Goal: Information Seeking & Learning: Learn about a topic

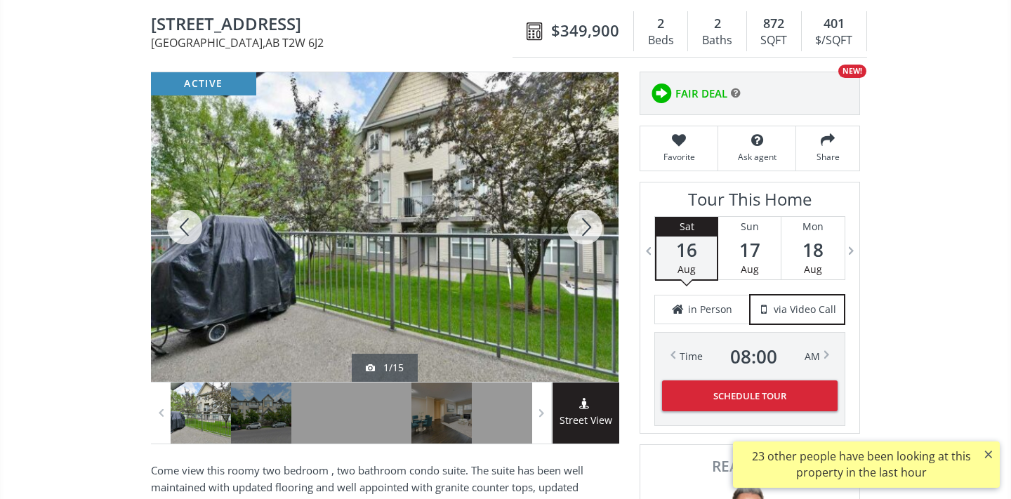
scroll to position [129, 0]
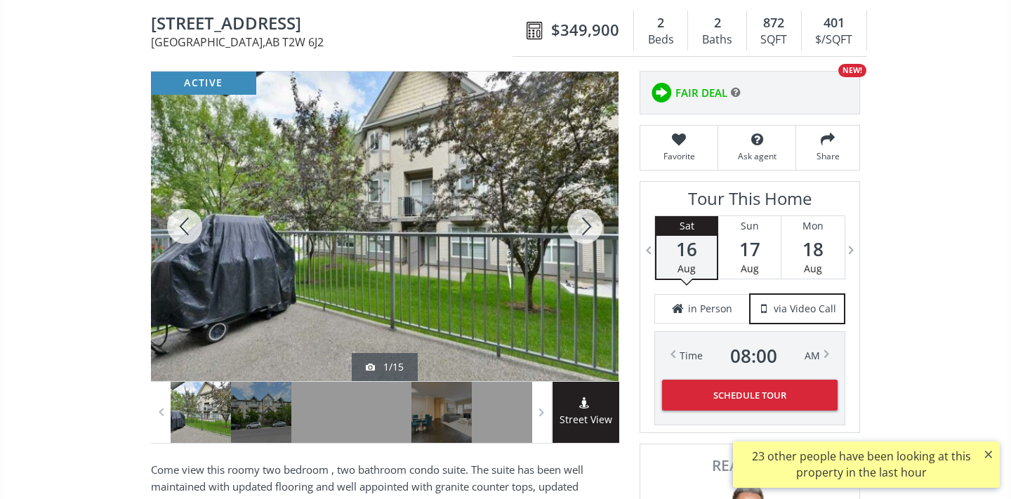
click at [592, 219] on div at bounding box center [584, 227] width 67 height 310
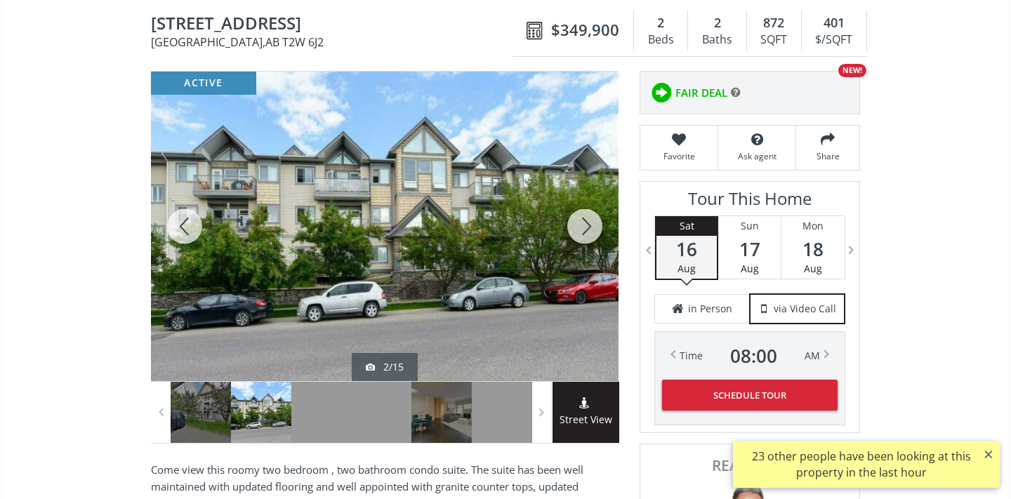
click at [592, 219] on div at bounding box center [584, 227] width 67 height 310
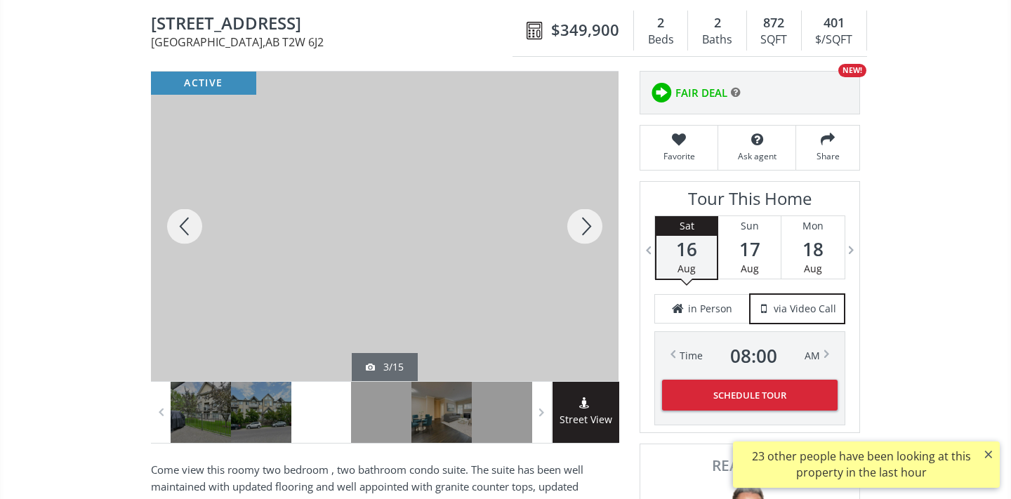
click at [592, 219] on div at bounding box center [584, 227] width 67 height 310
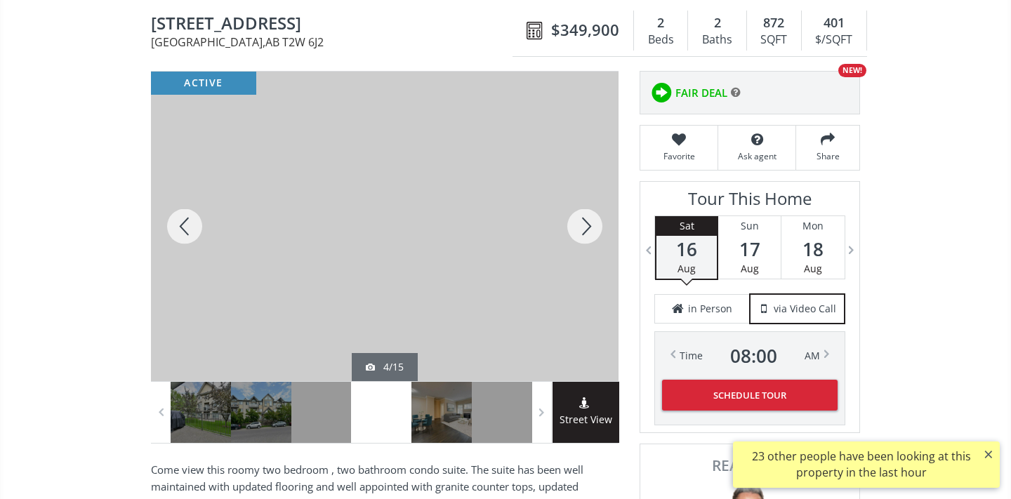
click at [592, 220] on div at bounding box center [584, 227] width 67 height 310
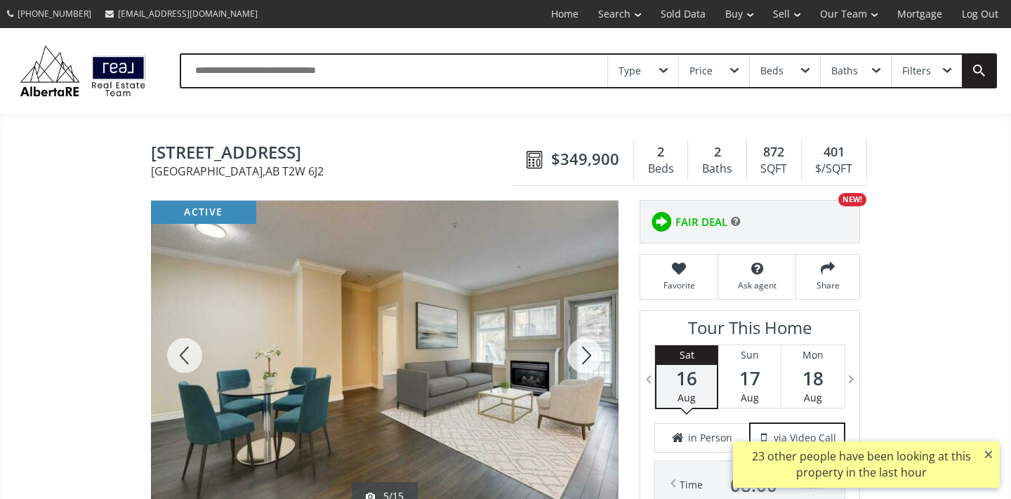
scroll to position [0, 0]
click at [649, 65] on div "Type" at bounding box center [643, 71] width 70 height 32
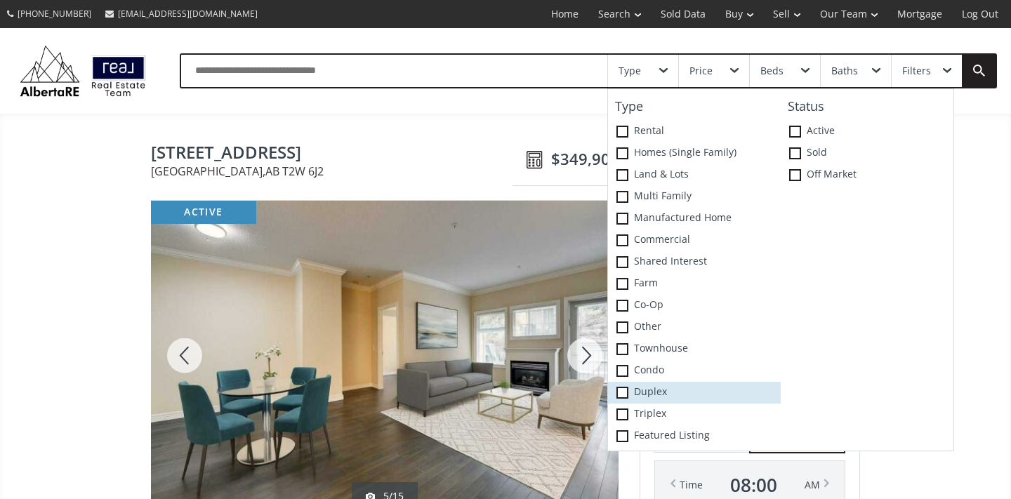
click at [623, 392] on span at bounding box center [622, 393] width 12 height 12
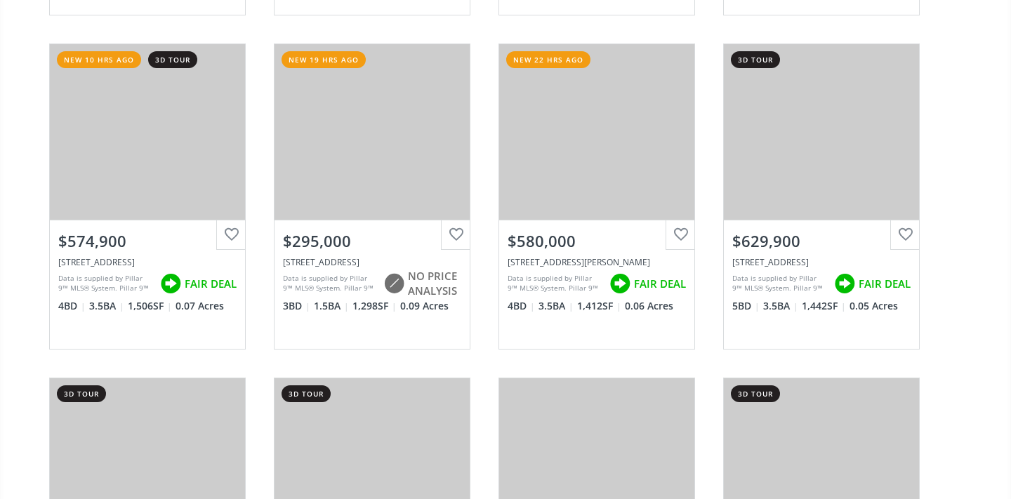
scroll to position [802, 0]
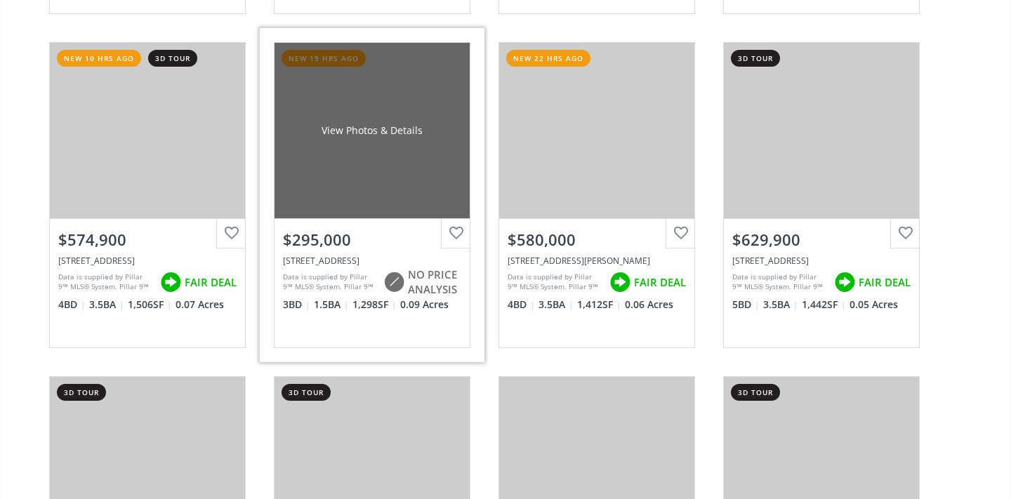
click at [404, 232] on div "$295,000" at bounding box center [372, 240] width 178 height 22
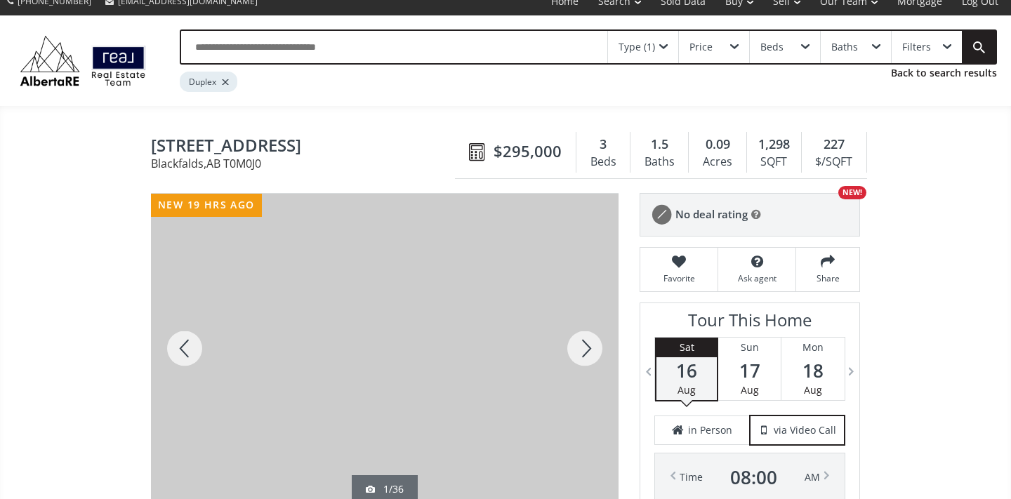
scroll to position [22, 0]
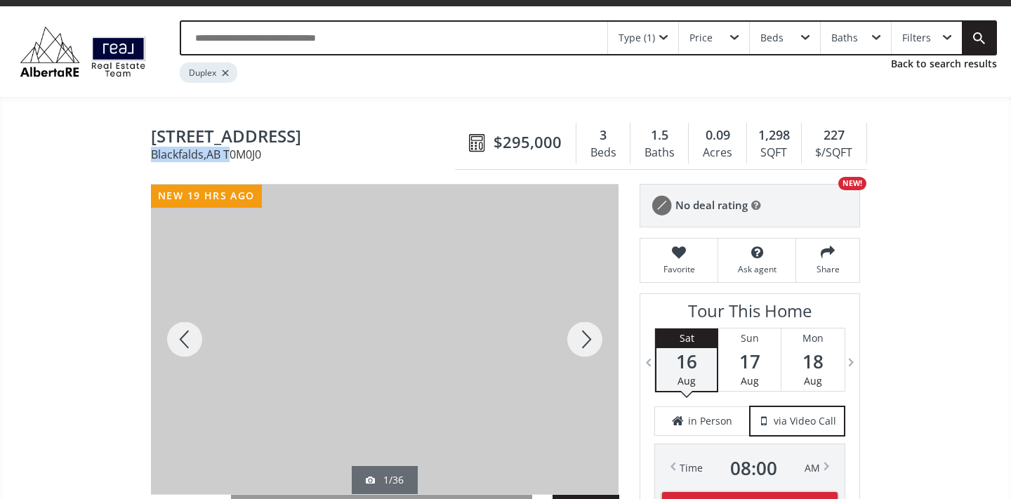
drag, startPoint x: 152, startPoint y: 149, endPoint x: 236, endPoint y: 148, distance: 83.5
click at [236, 149] on span "Blackfalds , AB T0M0J0" at bounding box center [306, 154] width 311 height 11
click at [590, 343] on div at bounding box center [584, 340] width 67 height 310
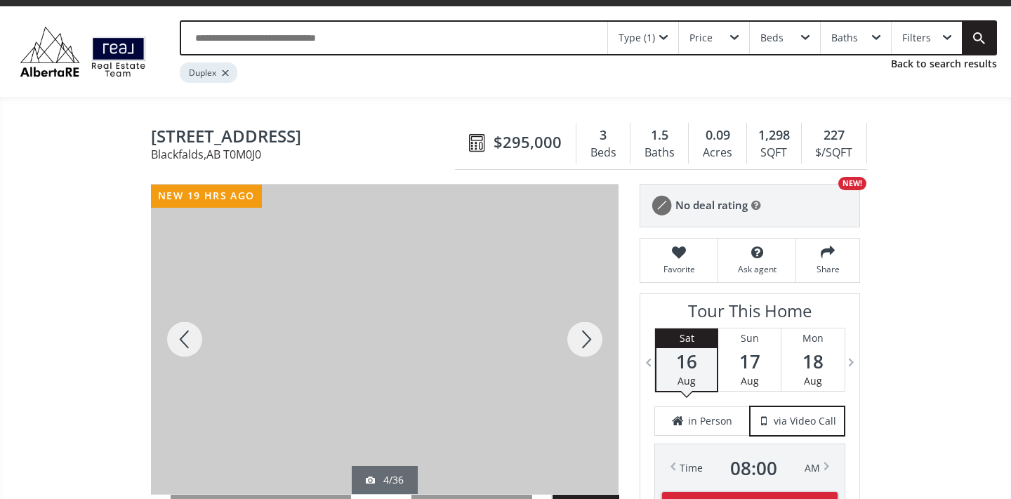
click at [590, 345] on div at bounding box center [584, 340] width 67 height 310
click at [587, 343] on div at bounding box center [584, 340] width 67 height 310
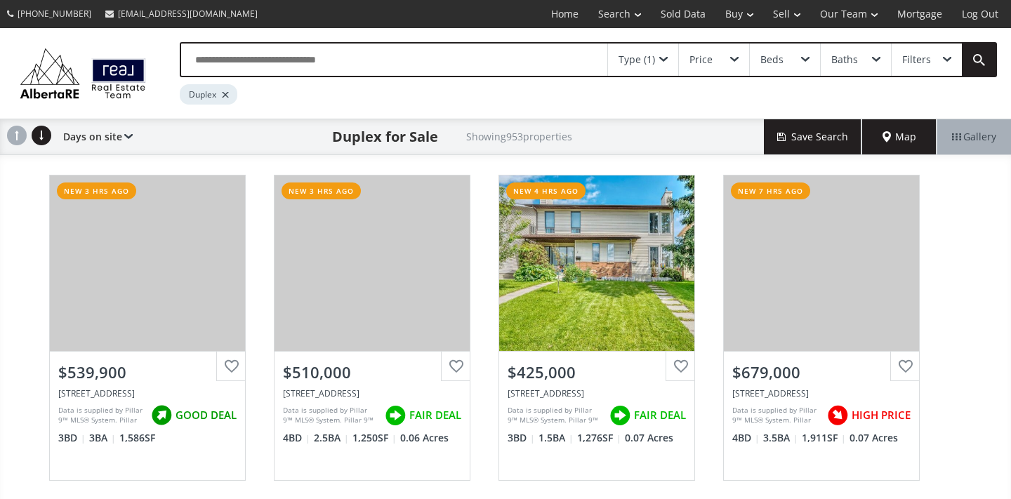
click at [863, 64] on div "Baths" at bounding box center [856, 60] width 70 height 32
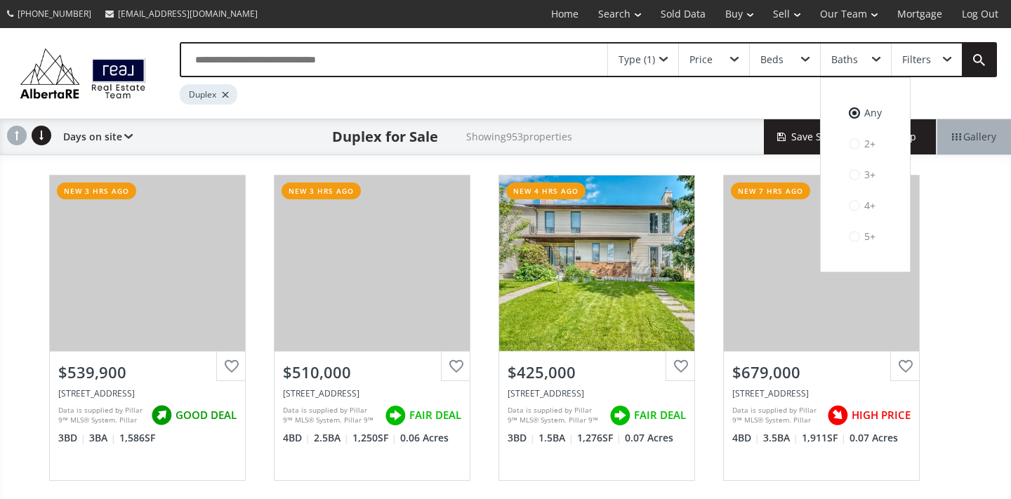
click at [863, 64] on div "Baths" at bounding box center [856, 60] width 70 height 32
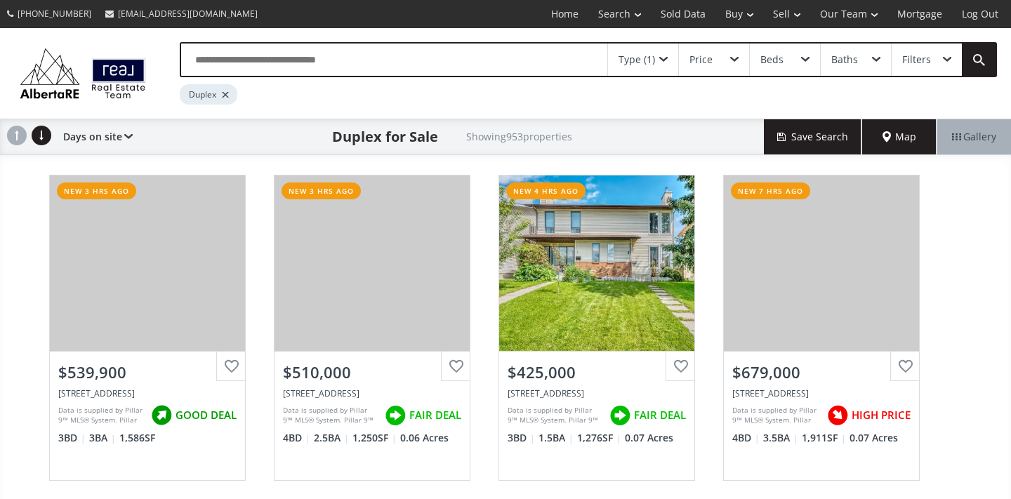
click at [720, 53] on div "Price" at bounding box center [714, 60] width 70 height 32
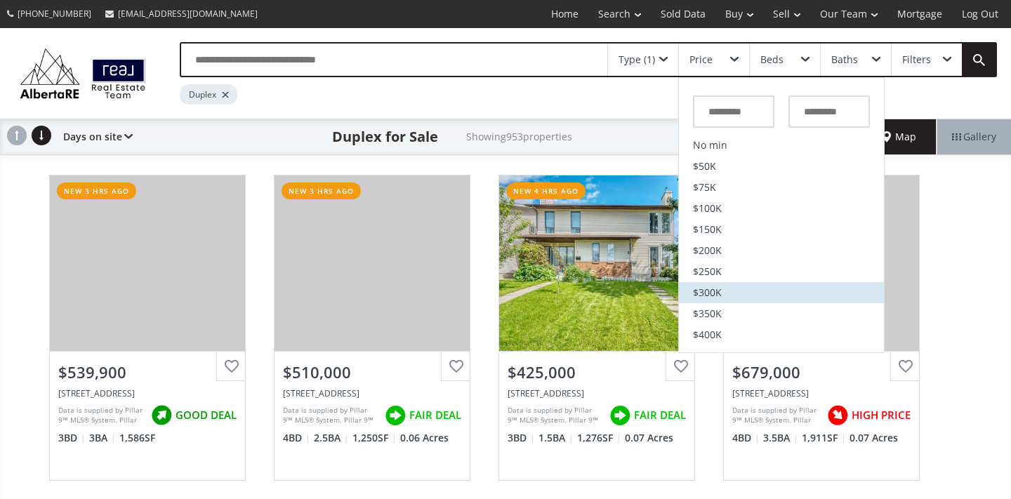
click at [721, 293] on span "$300K" at bounding box center [707, 293] width 29 height 10
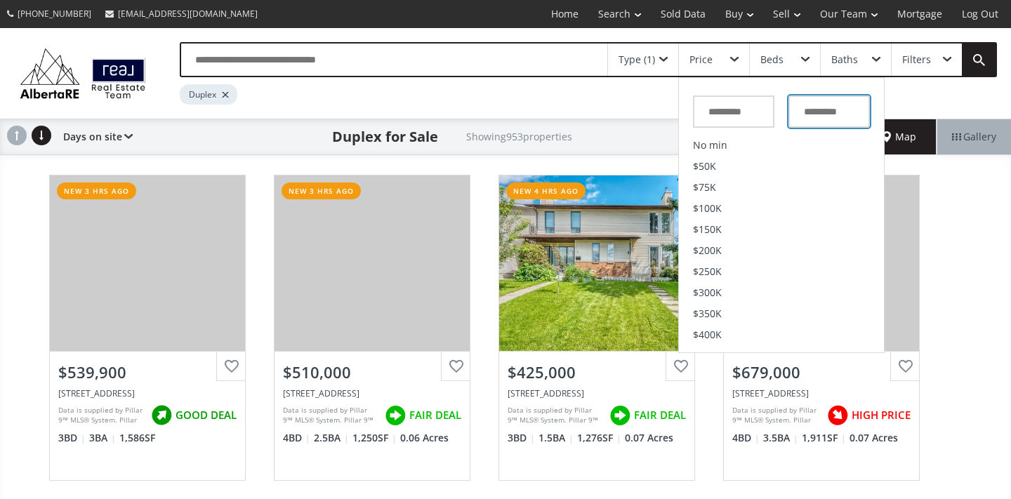
type input "*******"
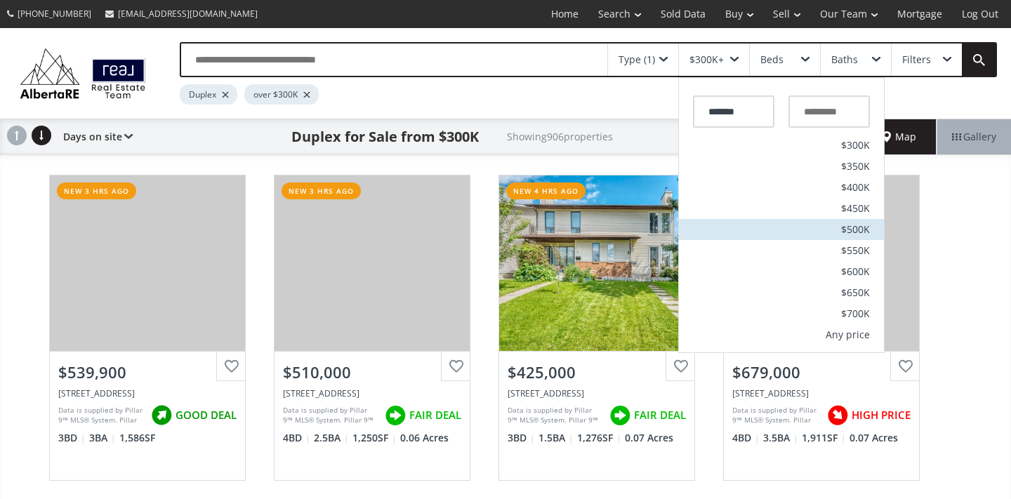
click at [861, 222] on li "$500K" at bounding box center [781, 229] width 205 height 21
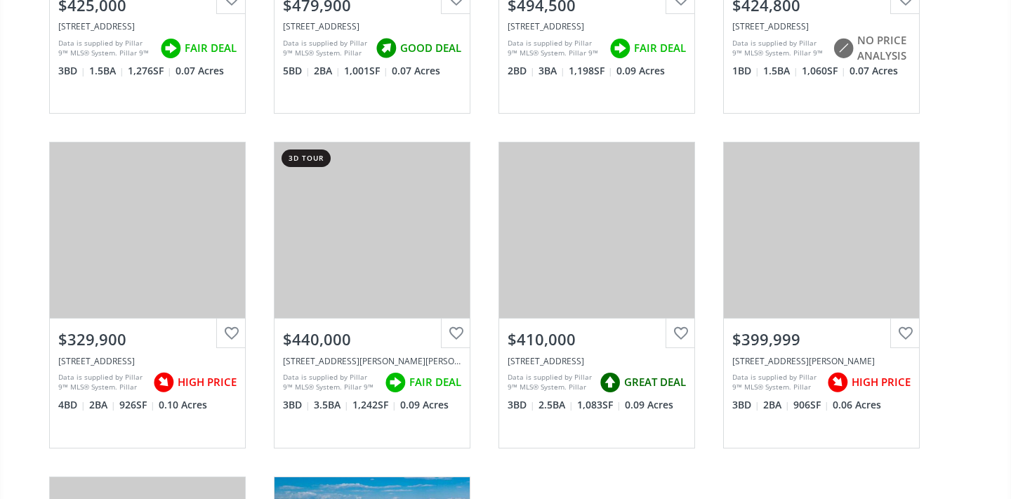
scroll to position [368, 0]
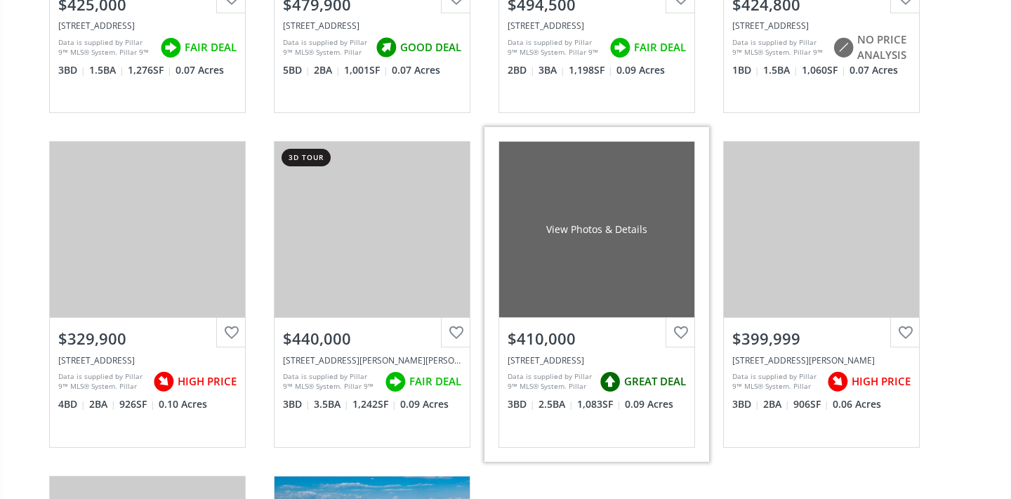
click at [586, 376] on div "Data is supplied by Pillar 9™ MLS® System. Pillar 9™ is the owner of the copyri…" at bounding box center [549, 381] width 85 height 21
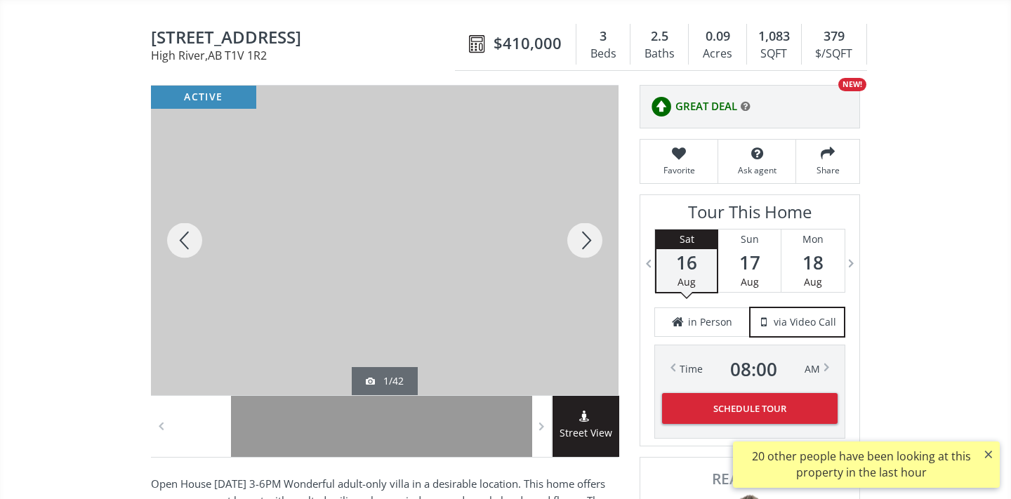
scroll to position [127, 0]
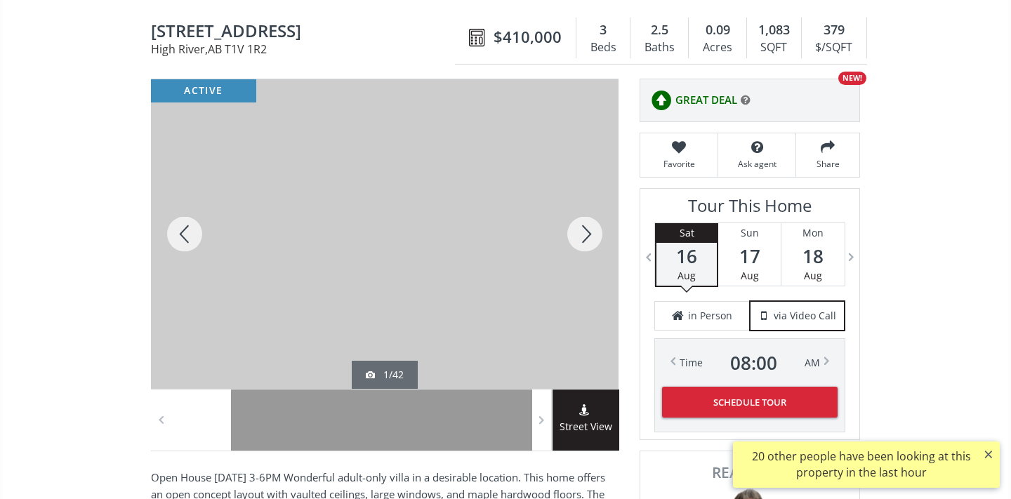
click at [592, 237] on div at bounding box center [584, 234] width 67 height 310
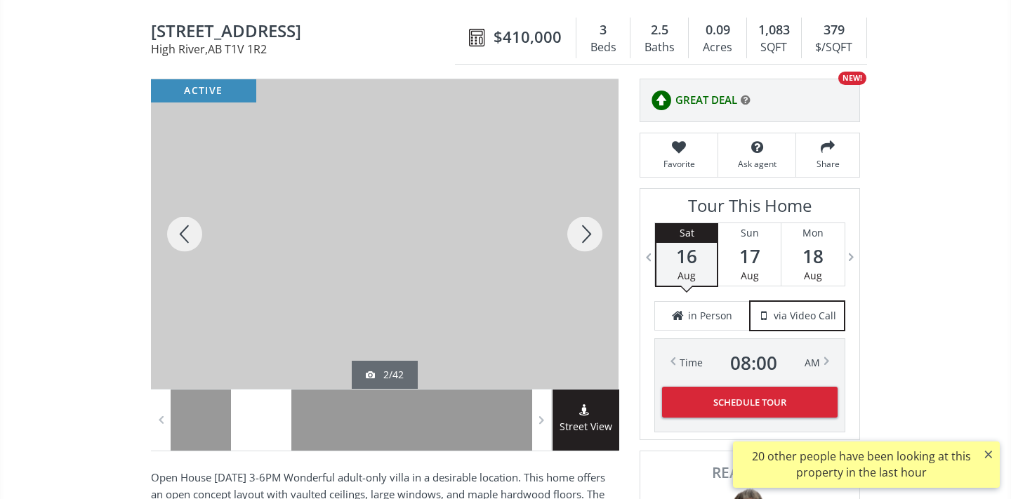
click at [592, 237] on div at bounding box center [584, 234] width 67 height 310
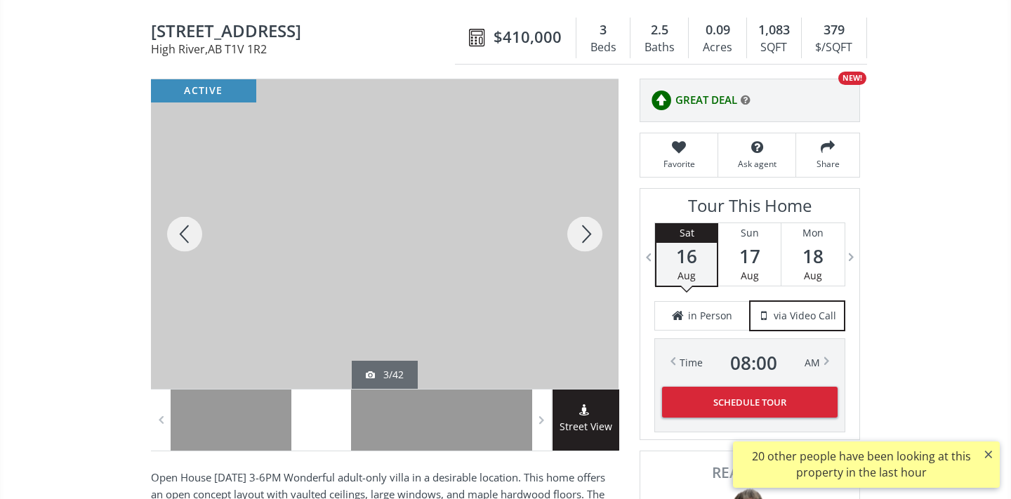
click at [593, 239] on div at bounding box center [584, 234] width 67 height 310
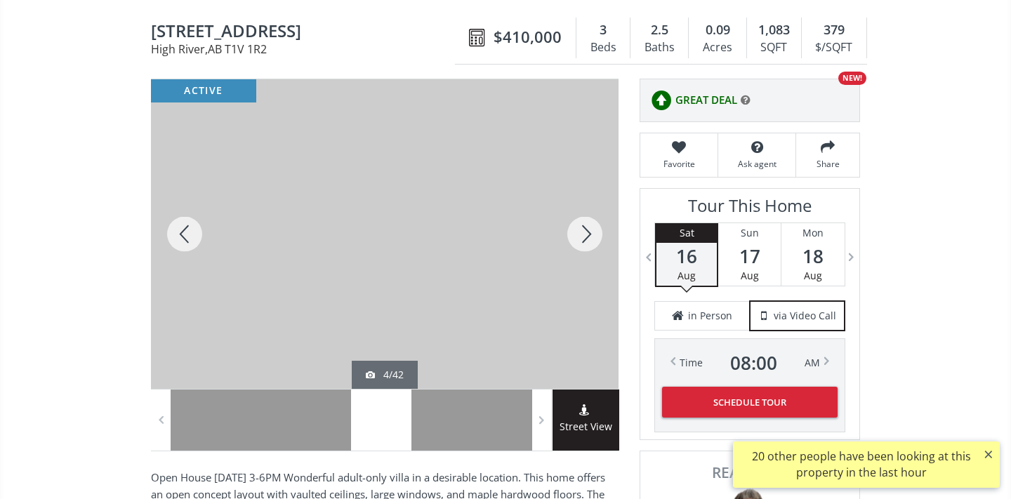
click at [593, 239] on div at bounding box center [584, 234] width 67 height 310
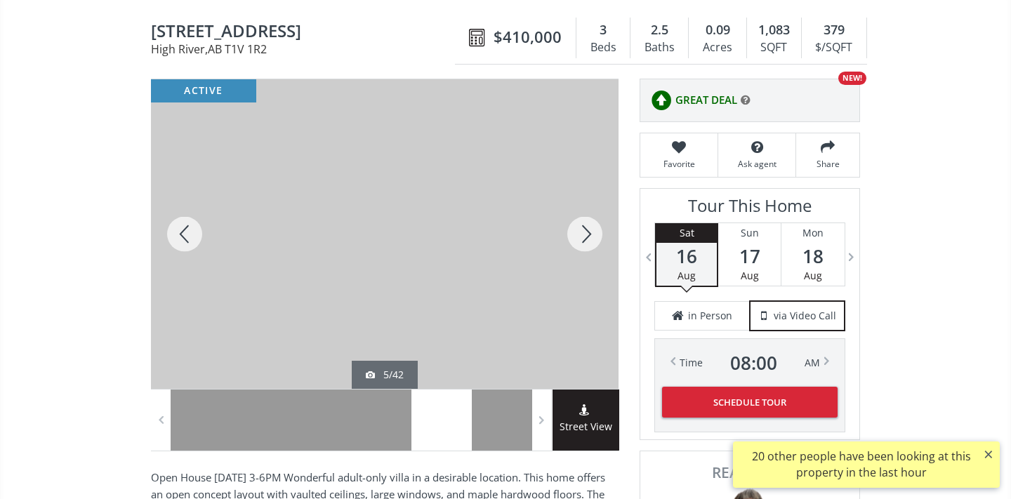
click at [593, 239] on div at bounding box center [584, 234] width 67 height 310
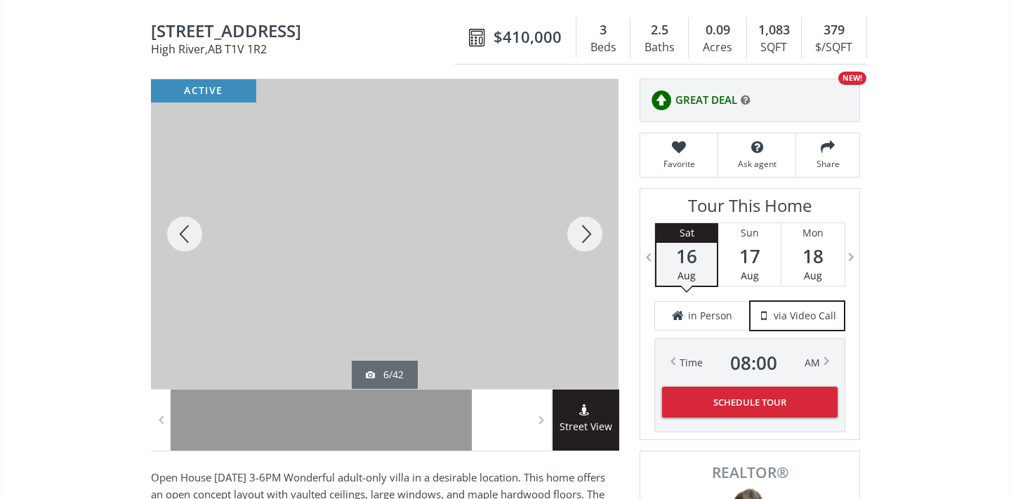
click at [593, 239] on div at bounding box center [584, 234] width 67 height 310
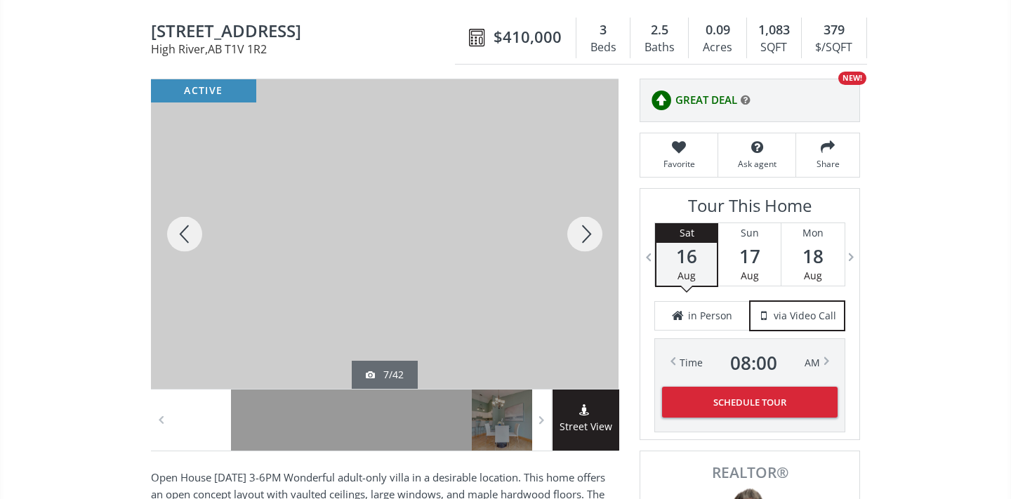
click at [593, 239] on div at bounding box center [584, 234] width 67 height 310
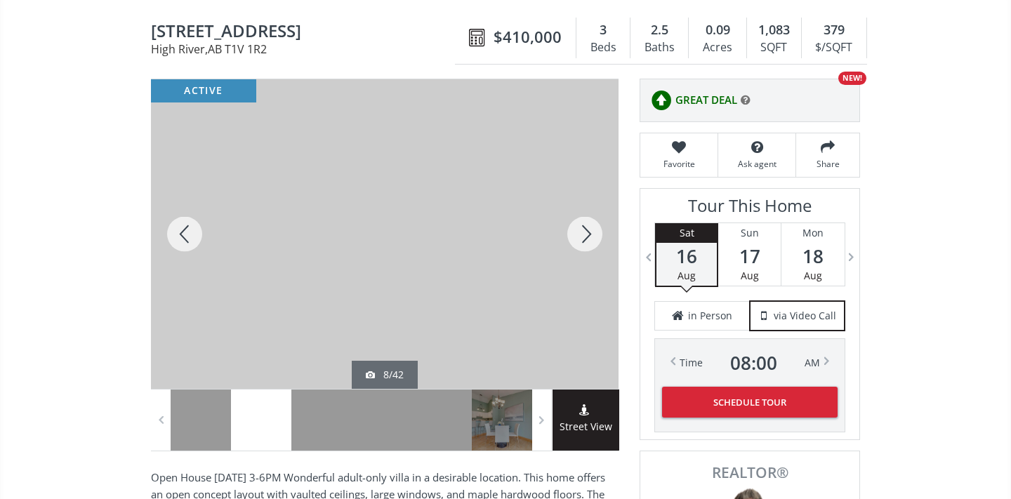
click at [593, 239] on div at bounding box center [584, 234] width 67 height 310
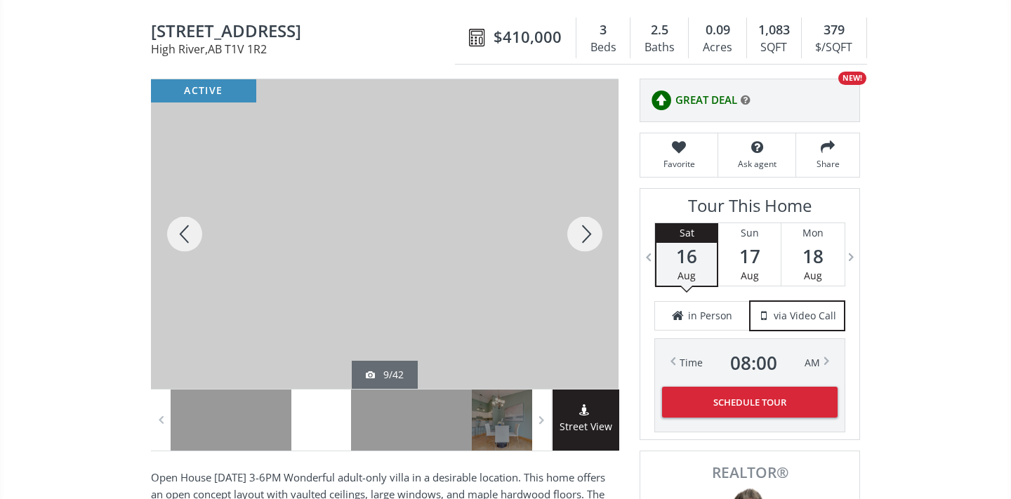
click at [593, 239] on div at bounding box center [584, 234] width 67 height 310
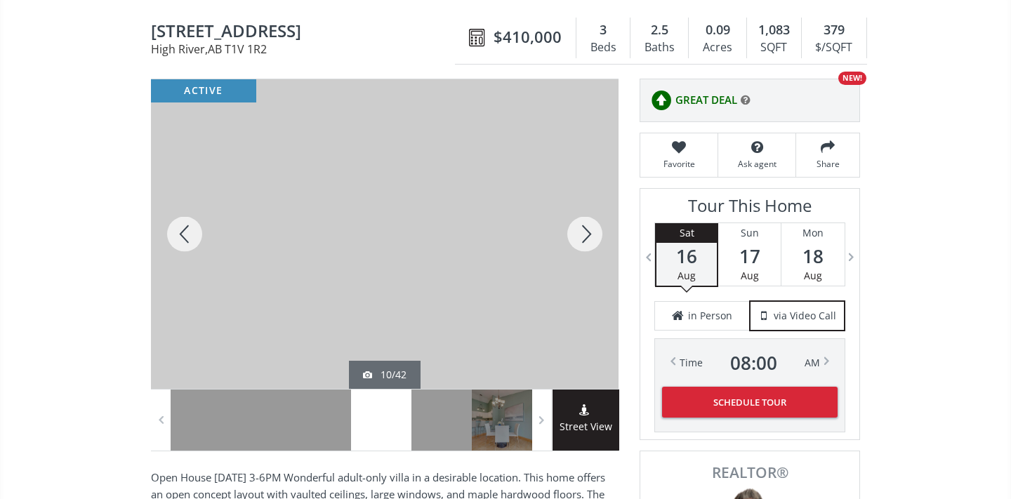
click at [593, 240] on div at bounding box center [584, 234] width 67 height 310
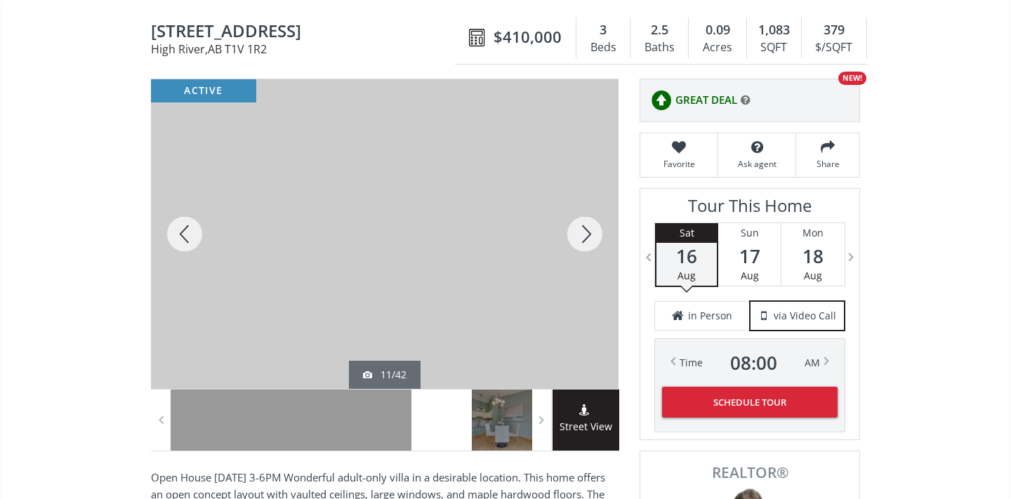
click at [593, 240] on div at bounding box center [584, 234] width 67 height 310
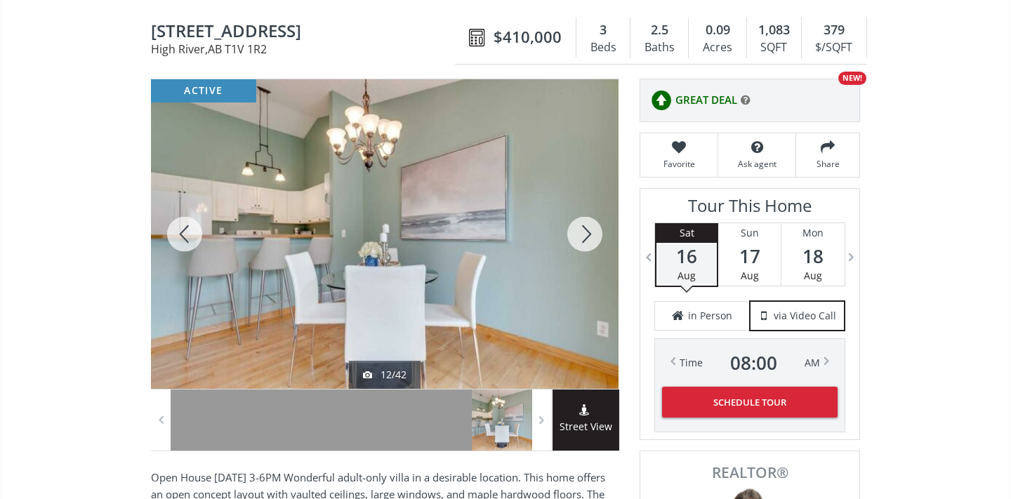
click at [593, 240] on div at bounding box center [584, 234] width 67 height 310
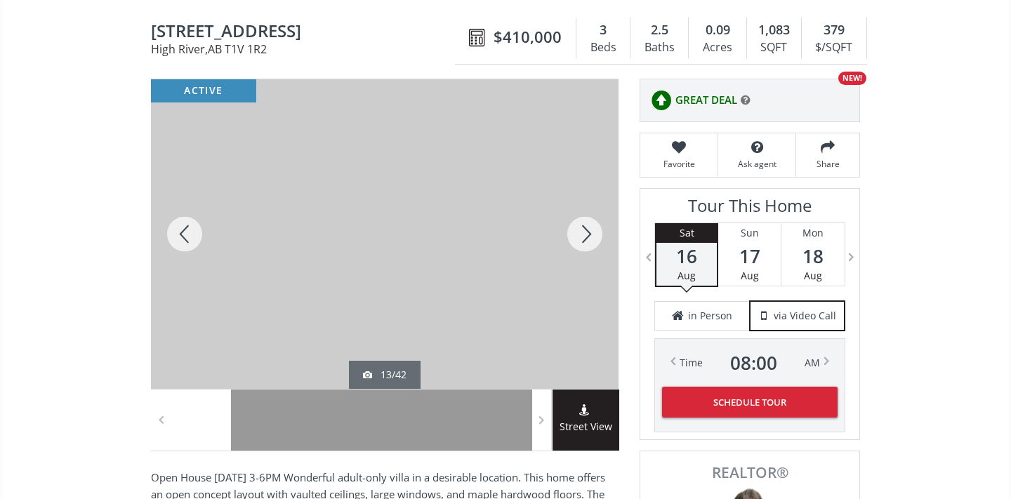
click at [594, 239] on div at bounding box center [584, 234] width 67 height 310
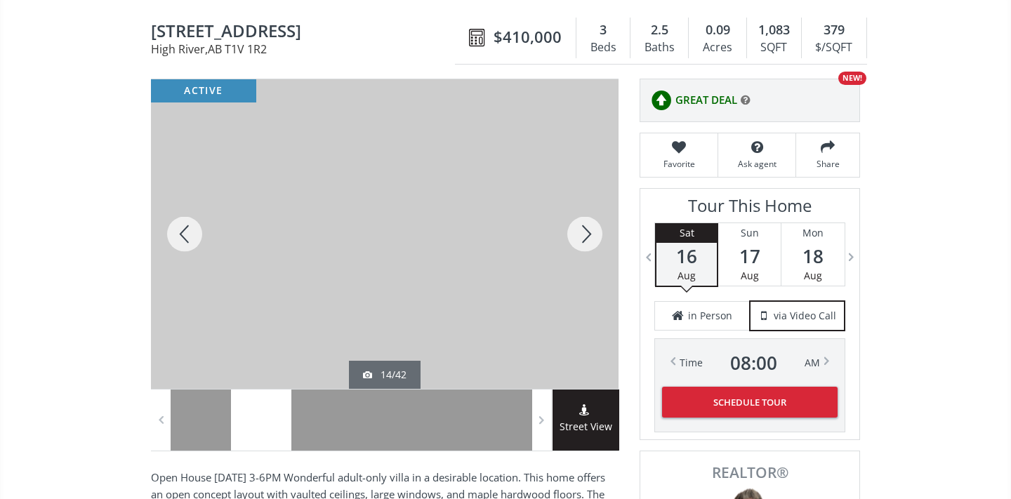
click at [591, 231] on div at bounding box center [584, 234] width 67 height 310
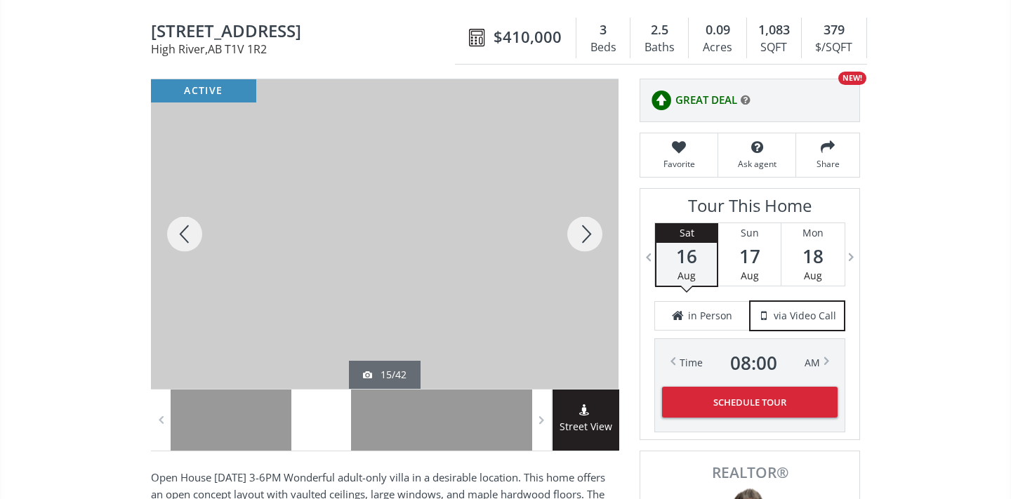
click at [591, 231] on div at bounding box center [584, 234] width 67 height 310
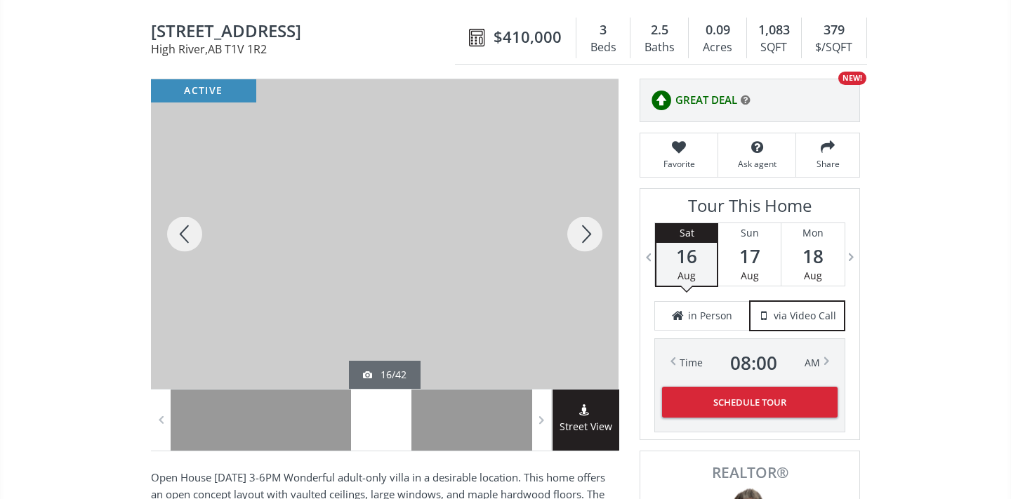
click at [591, 231] on div at bounding box center [584, 234] width 67 height 310
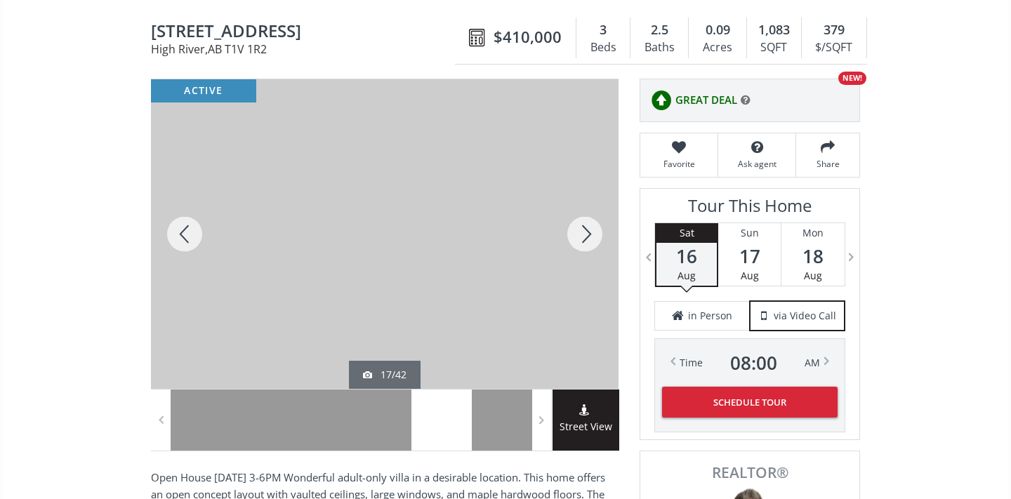
click at [591, 231] on div at bounding box center [584, 234] width 67 height 310
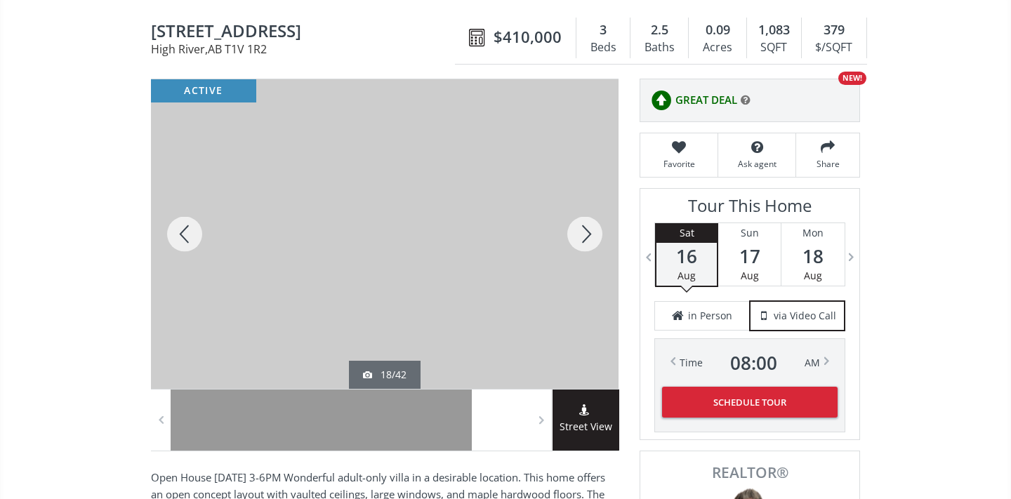
click at [591, 231] on div at bounding box center [584, 234] width 67 height 310
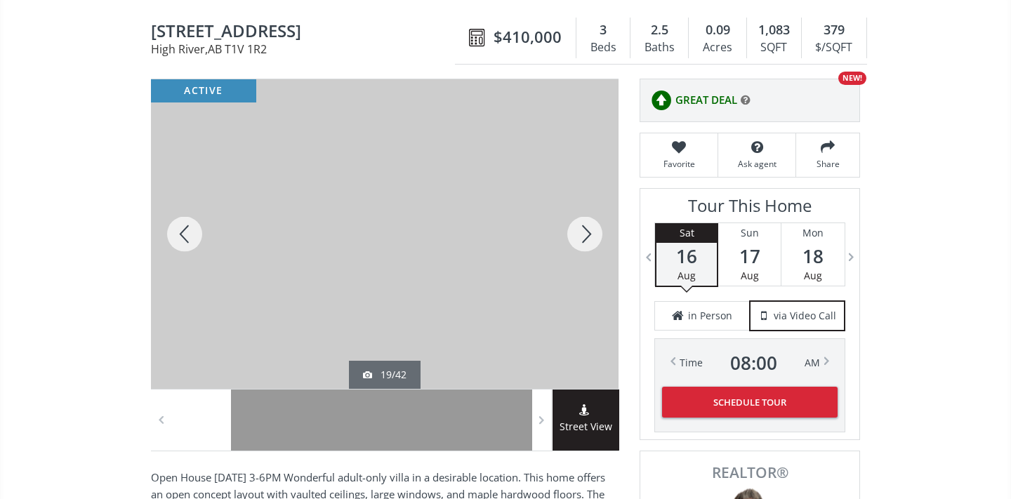
click at [591, 231] on div at bounding box center [584, 234] width 67 height 310
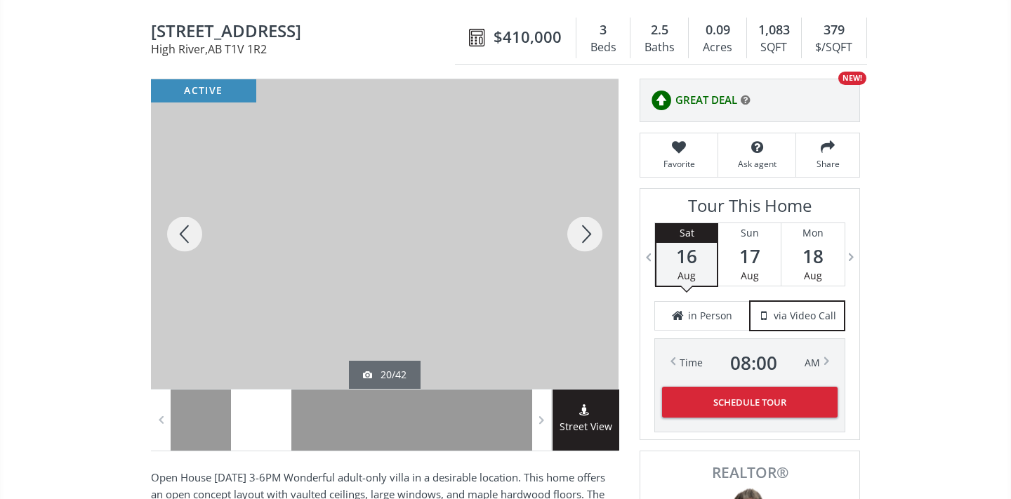
click at [592, 231] on div at bounding box center [584, 234] width 67 height 310
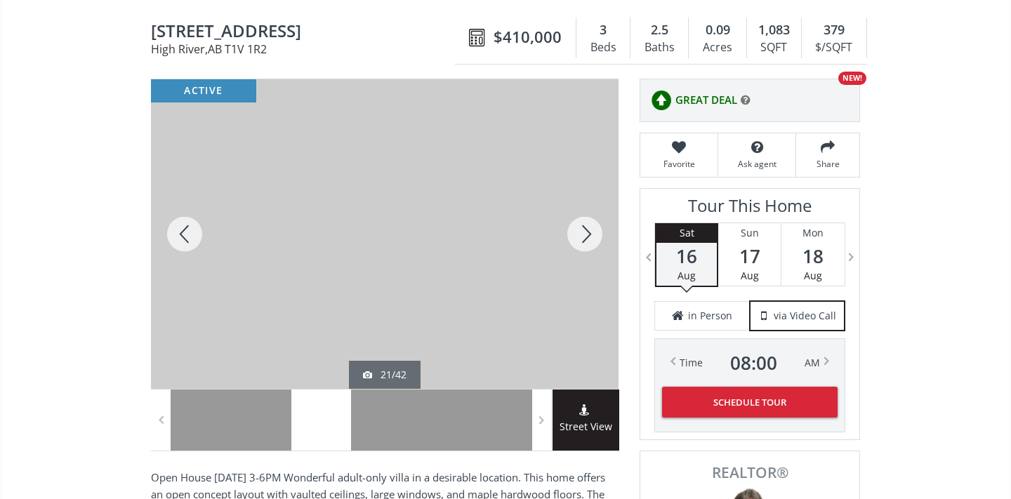
click at [592, 230] on div at bounding box center [584, 234] width 67 height 310
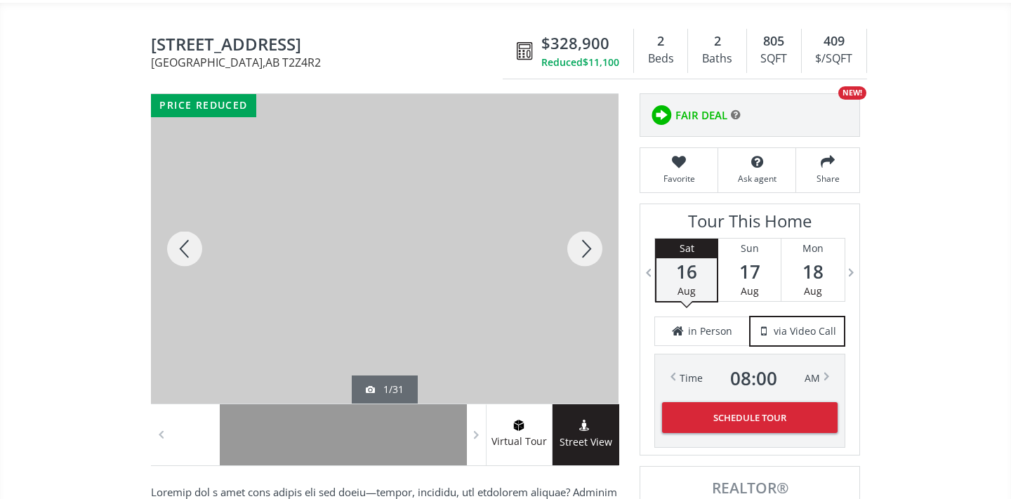
scroll to position [123, 0]
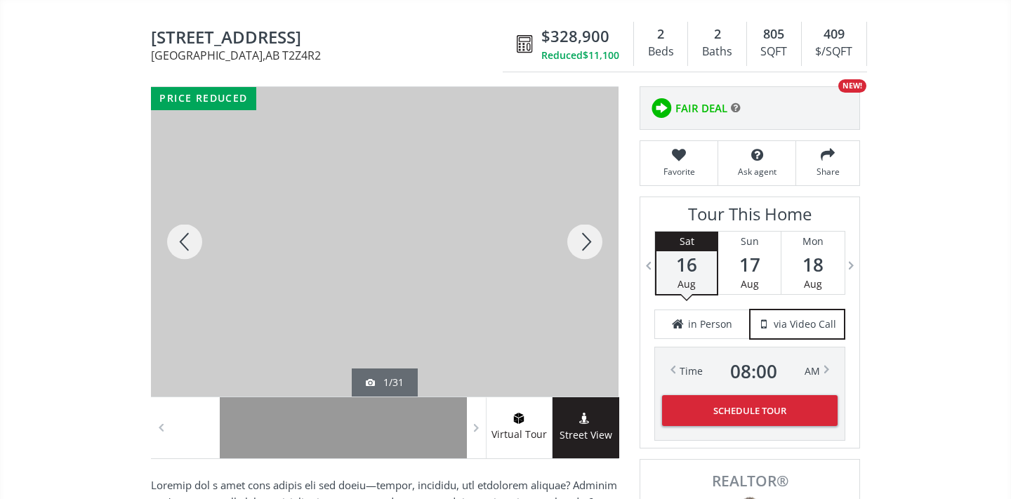
click at [583, 238] on div at bounding box center [584, 242] width 67 height 310
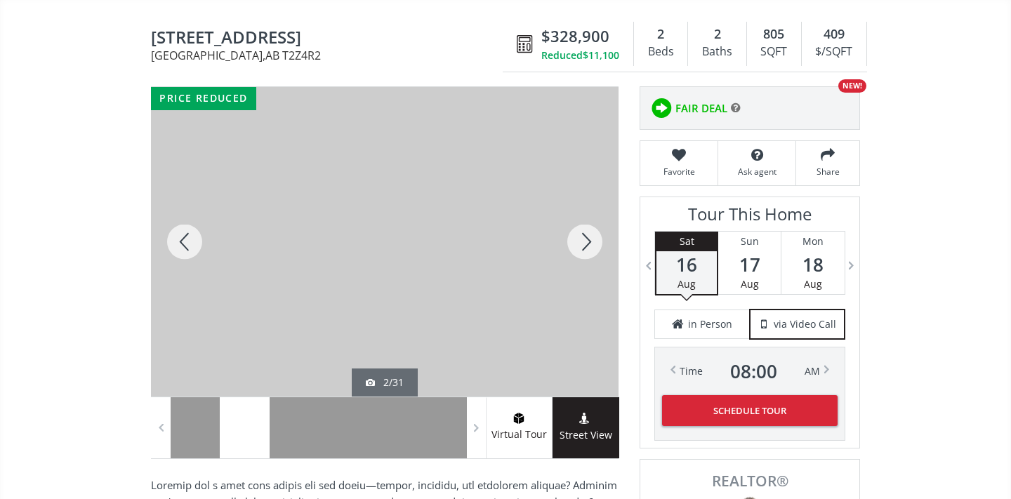
click at [583, 238] on div at bounding box center [584, 242] width 67 height 310
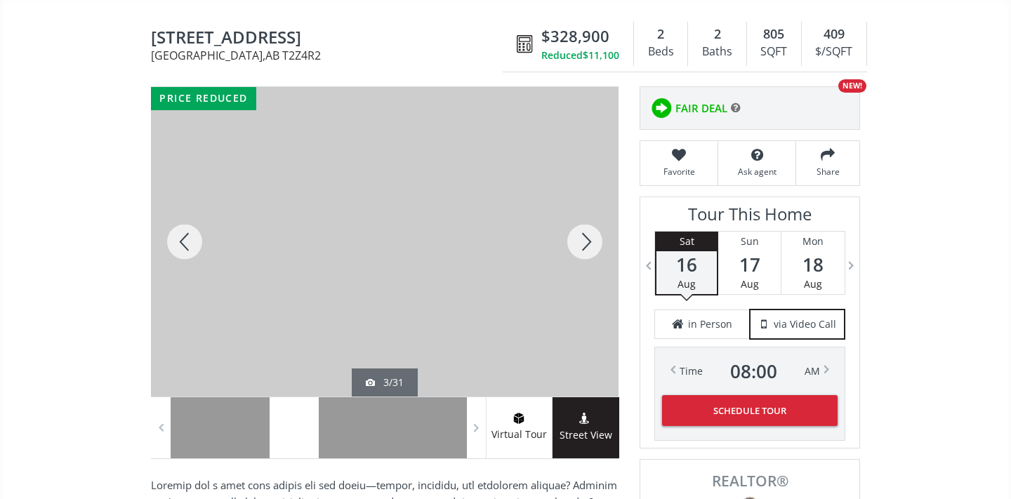
click at [583, 238] on div at bounding box center [584, 242] width 67 height 310
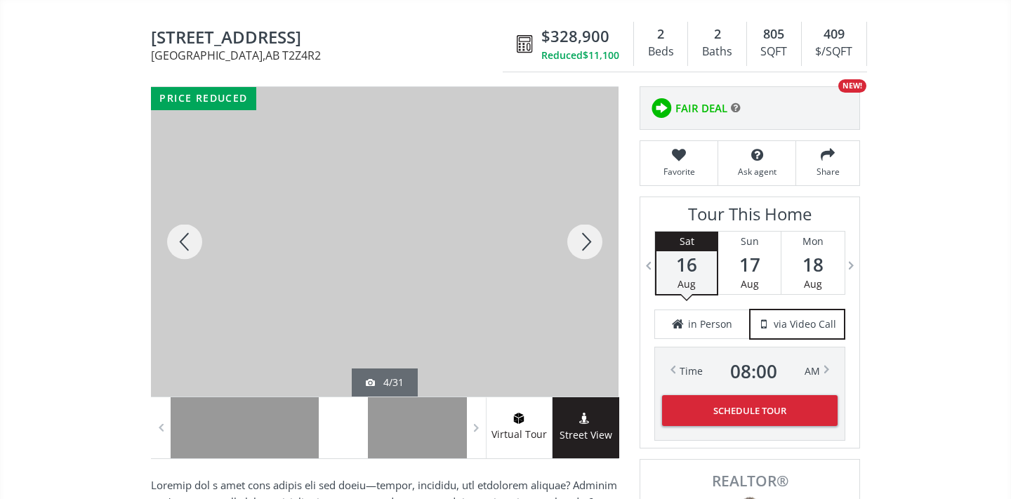
click at [583, 238] on div at bounding box center [584, 242] width 67 height 310
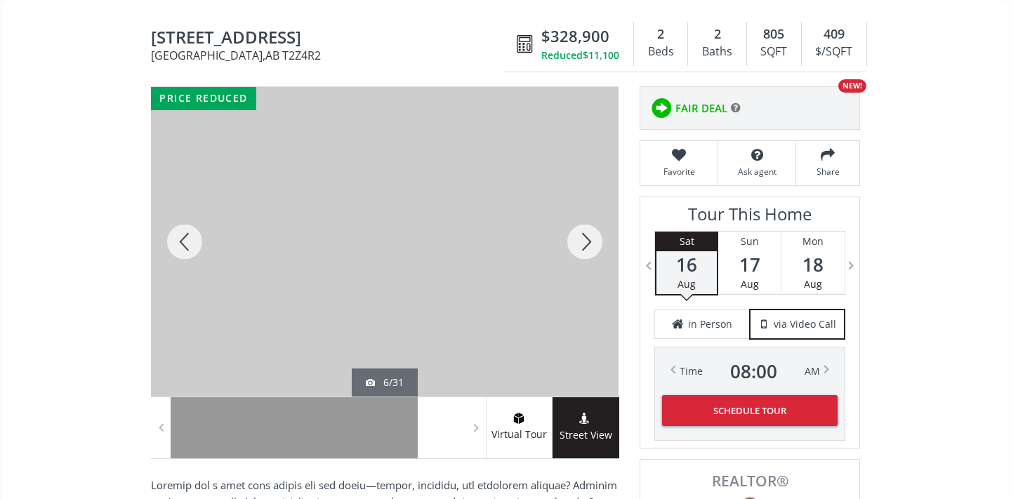
click at [583, 238] on div at bounding box center [584, 242] width 67 height 310
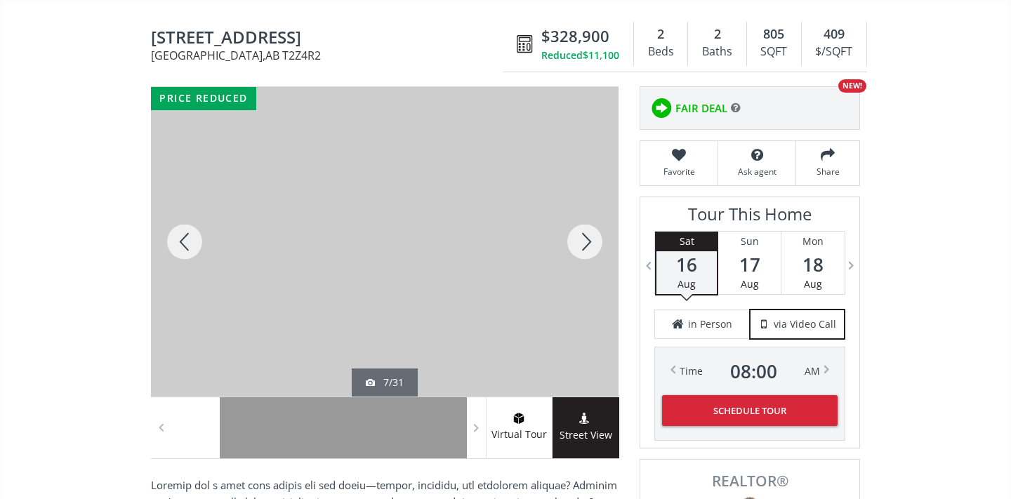
click at [583, 238] on div at bounding box center [584, 242] width 67 height 310
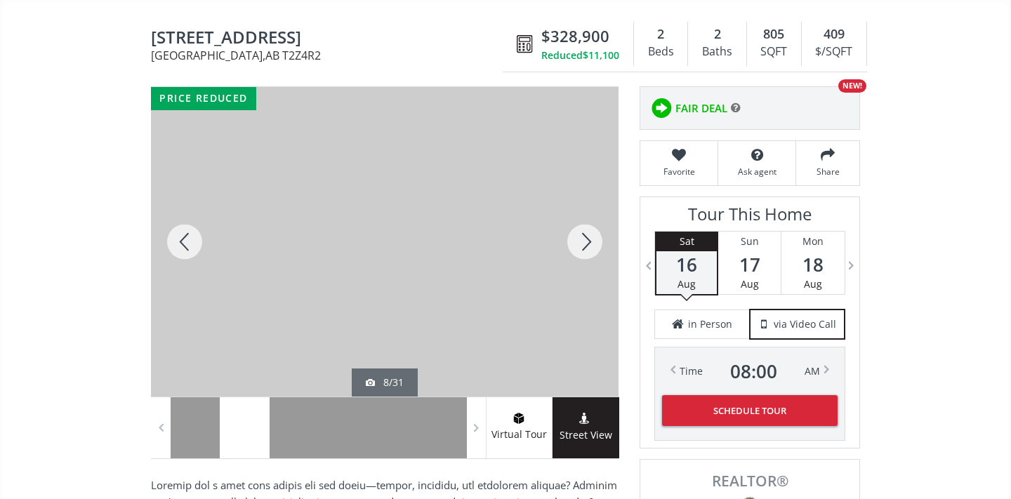
click at [583, 238] on div at bounding box center [584, 242] width 67 height 310
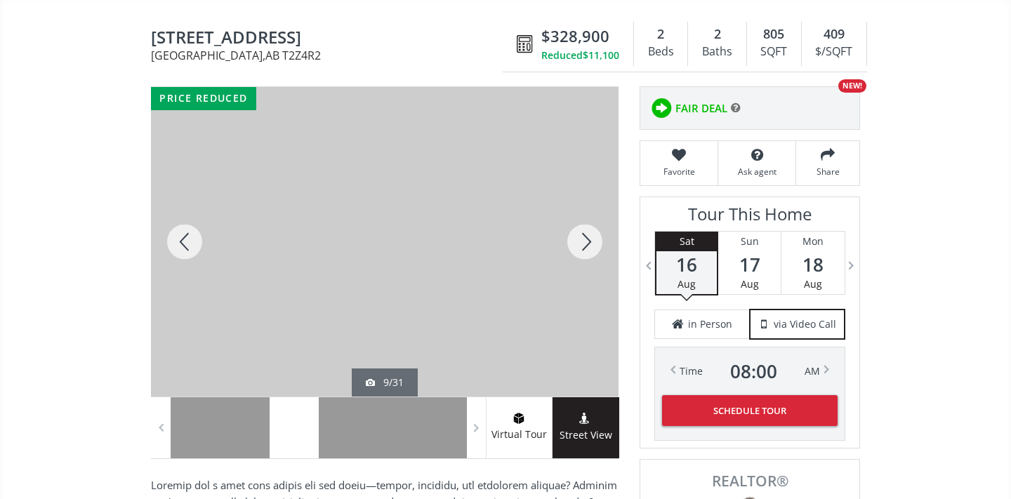
click at [583, 238] on div at bounding box center [584, 242] width 67 height 310
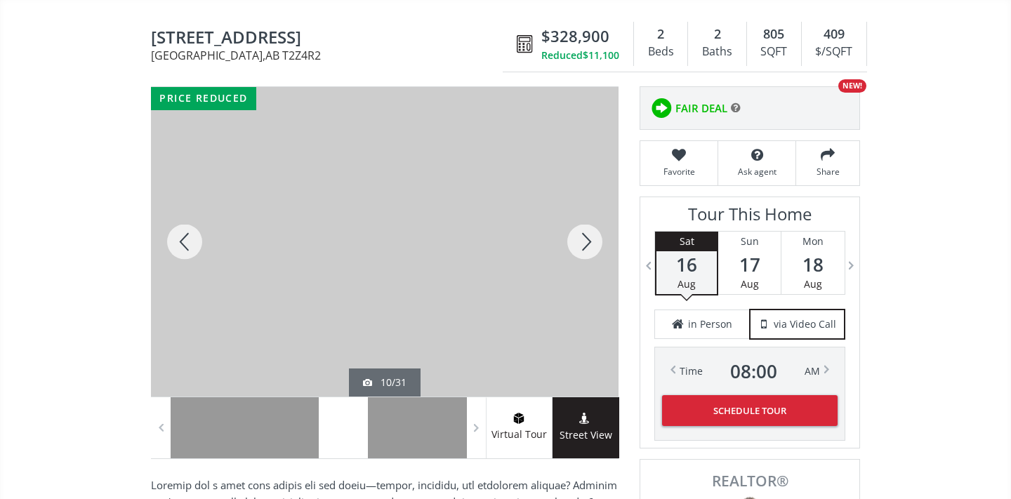
click at [583, 238] on div at bounding box center [584, 242] width 67 height 310
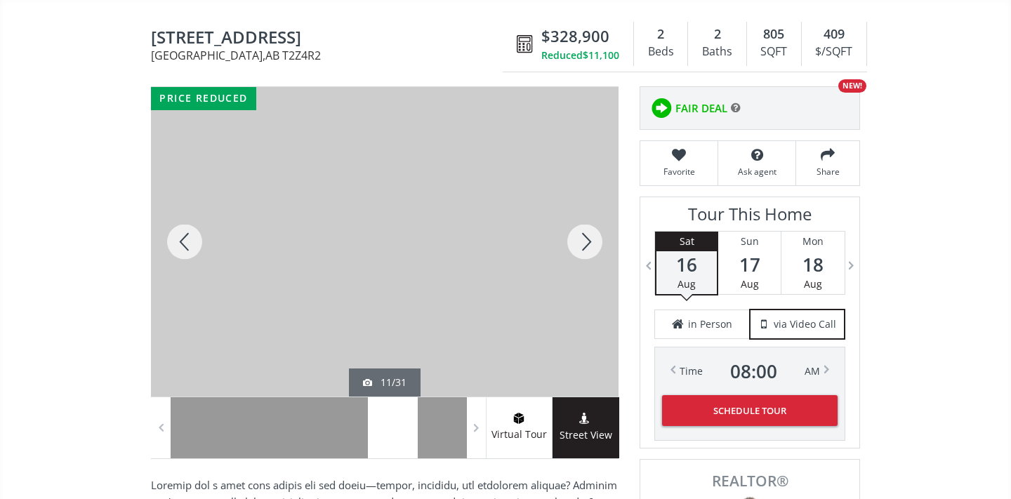
click at [583, 238] on div at bounding box center [584, 242] width 67 height 310
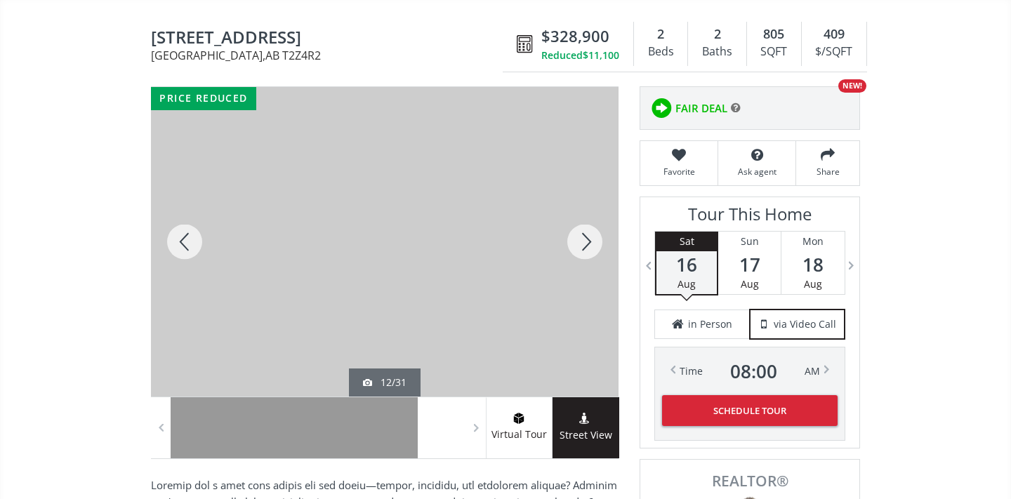
click at [583, 238] on div at bounding box center [584, 242] width 67 height 310
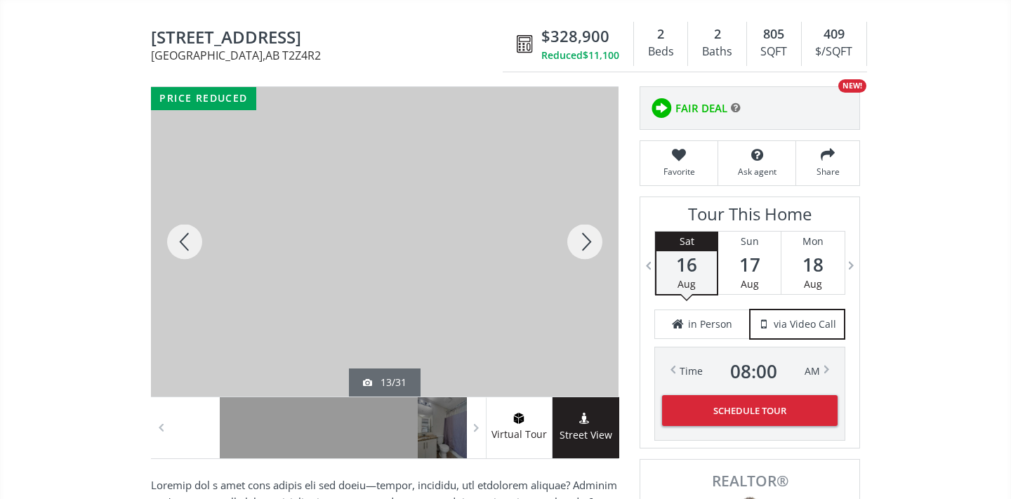
click at [583, 238] on div at bounding box center [584, 242] width 67 height 310
